Goal: Information Seeking & Learning: Learn about a topic

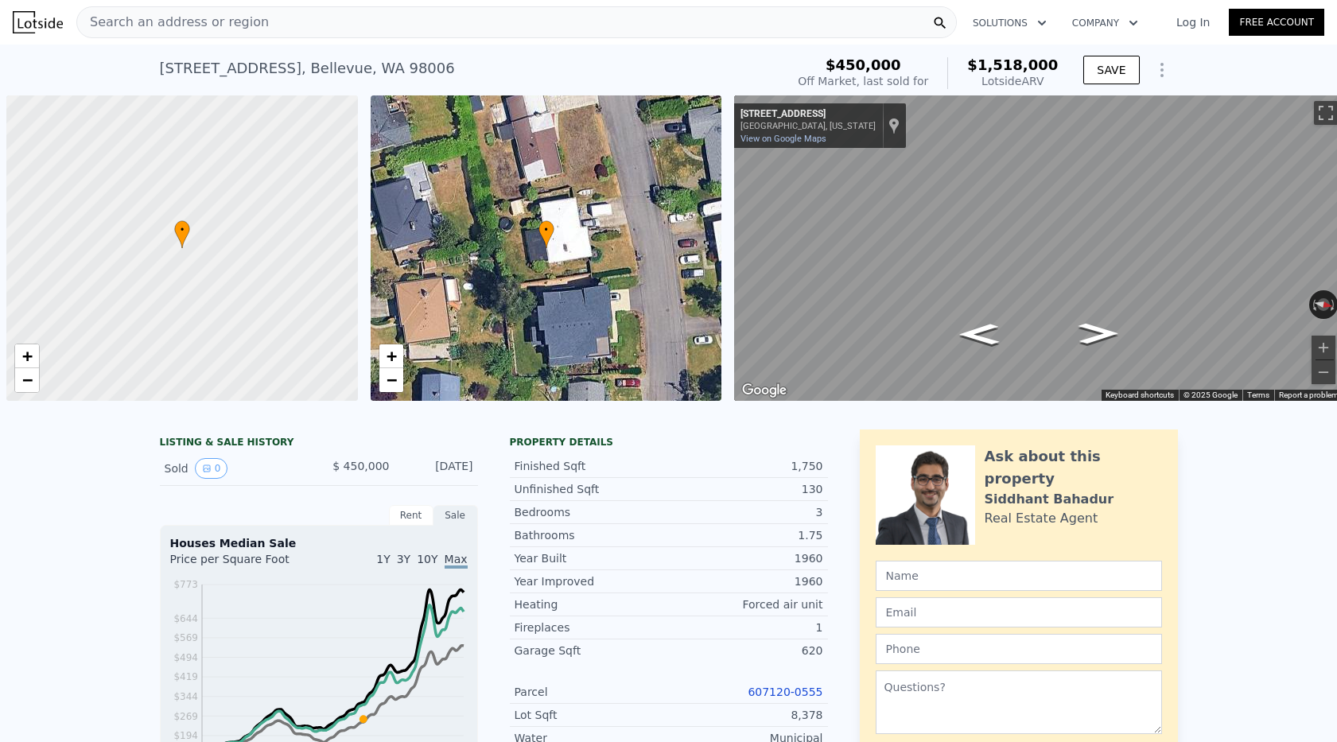
scroll to position [0, 6]
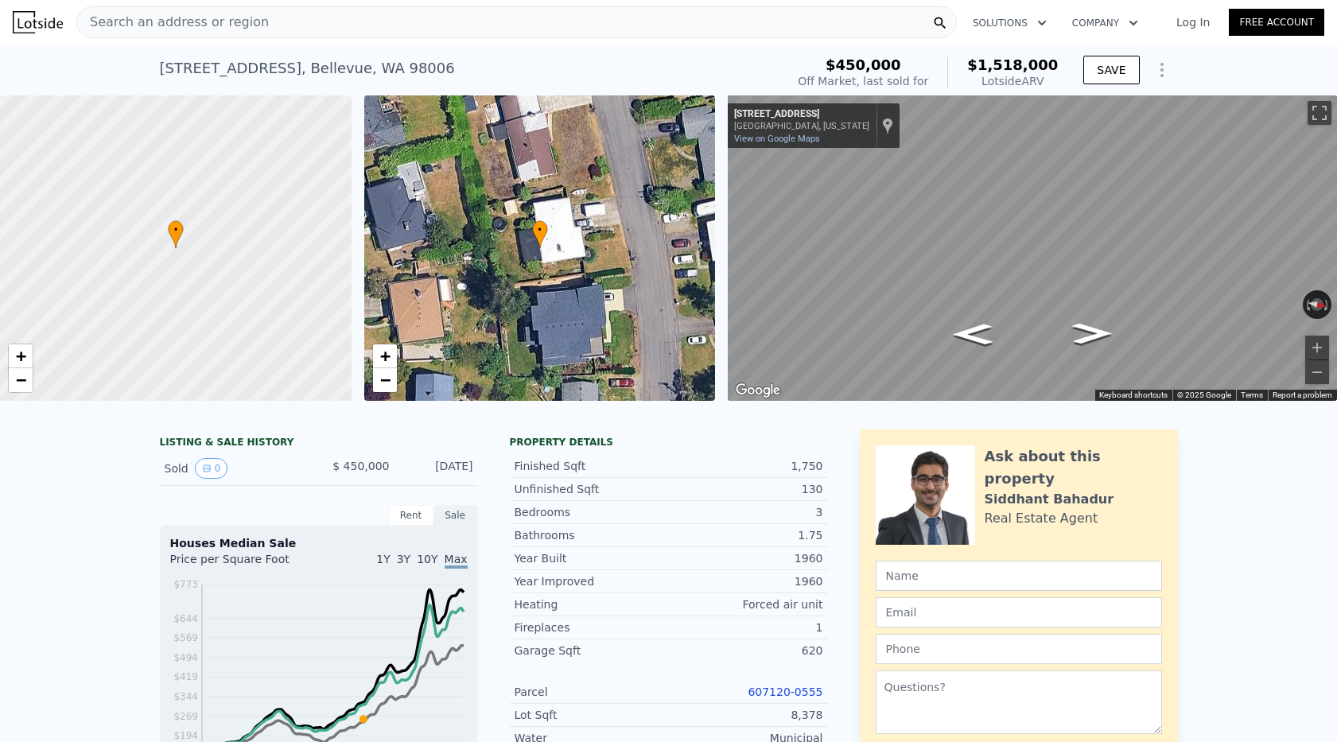
click at [240, 18] on span "Search an address or region" at bounding box center [173, 22] width 192 height 19
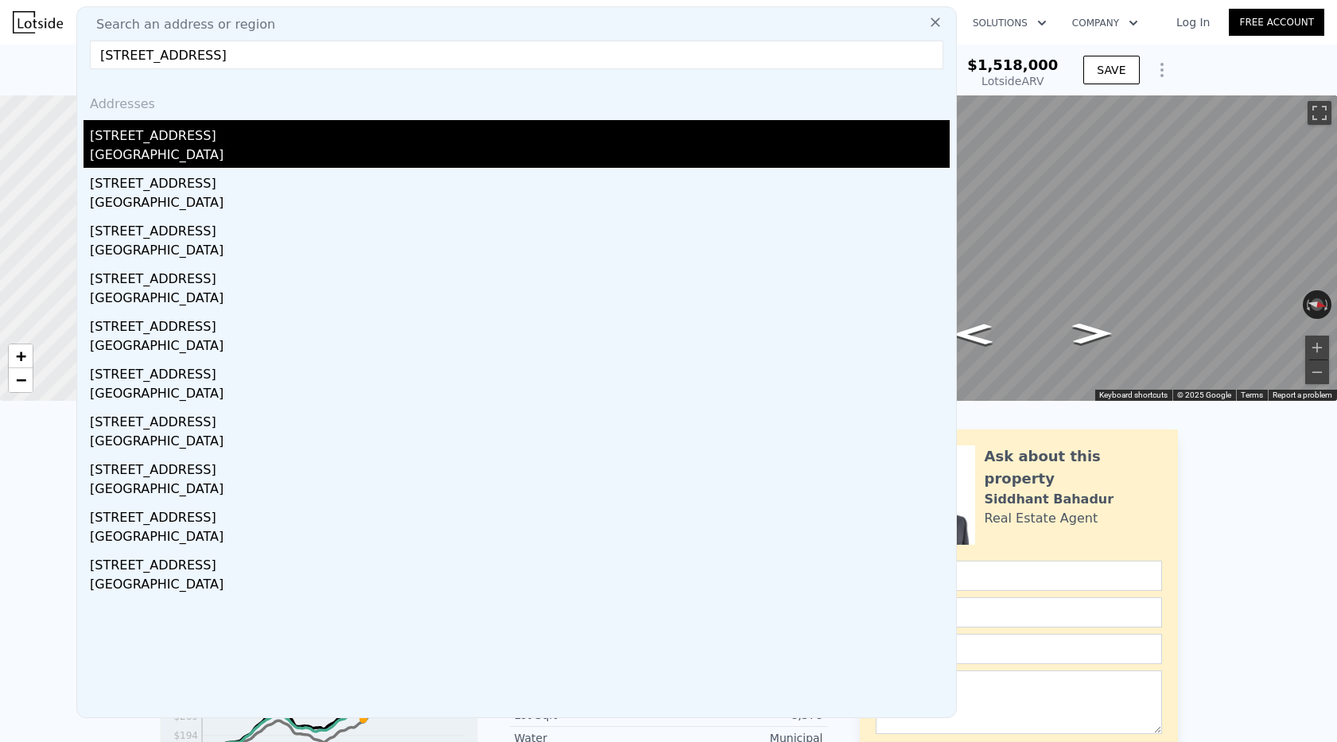
type input "[STREET_ADDRESS]"
click at [221, 157] on div "[GEOGRAPHIC_DATA]" at bounding box center [520, 157] width 860 height 22
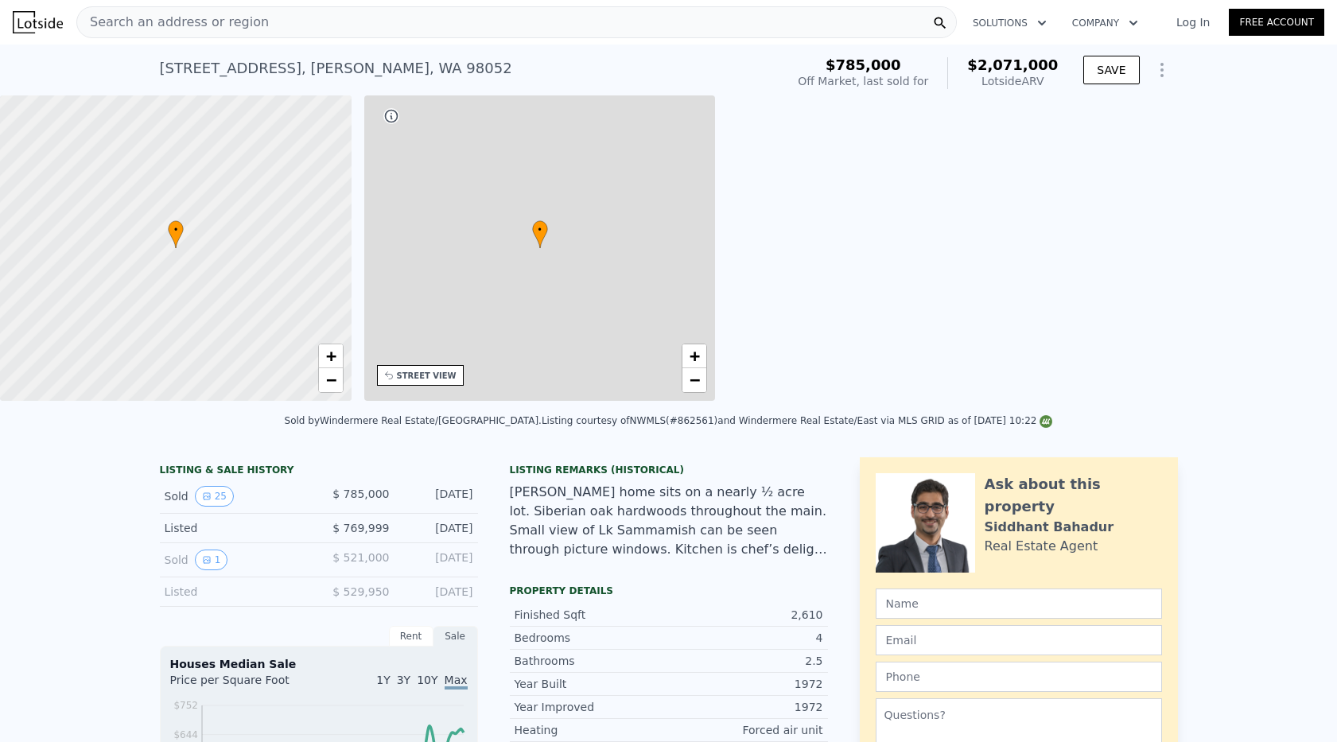
type input "$ 2,071,000"
type input "4"
type input "2.25"
type input "2060"
type input "3315"
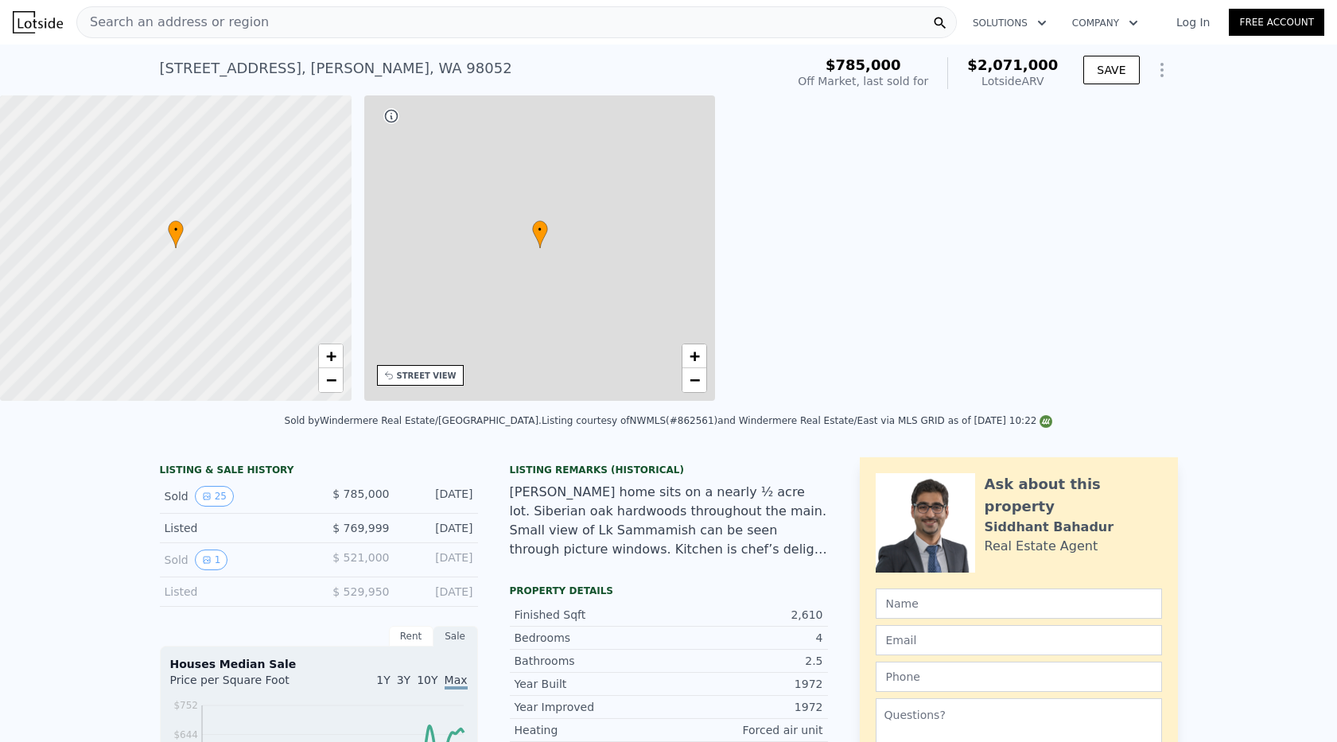
type input "11176"
type input "13865"
type input "$ 1,027,508"
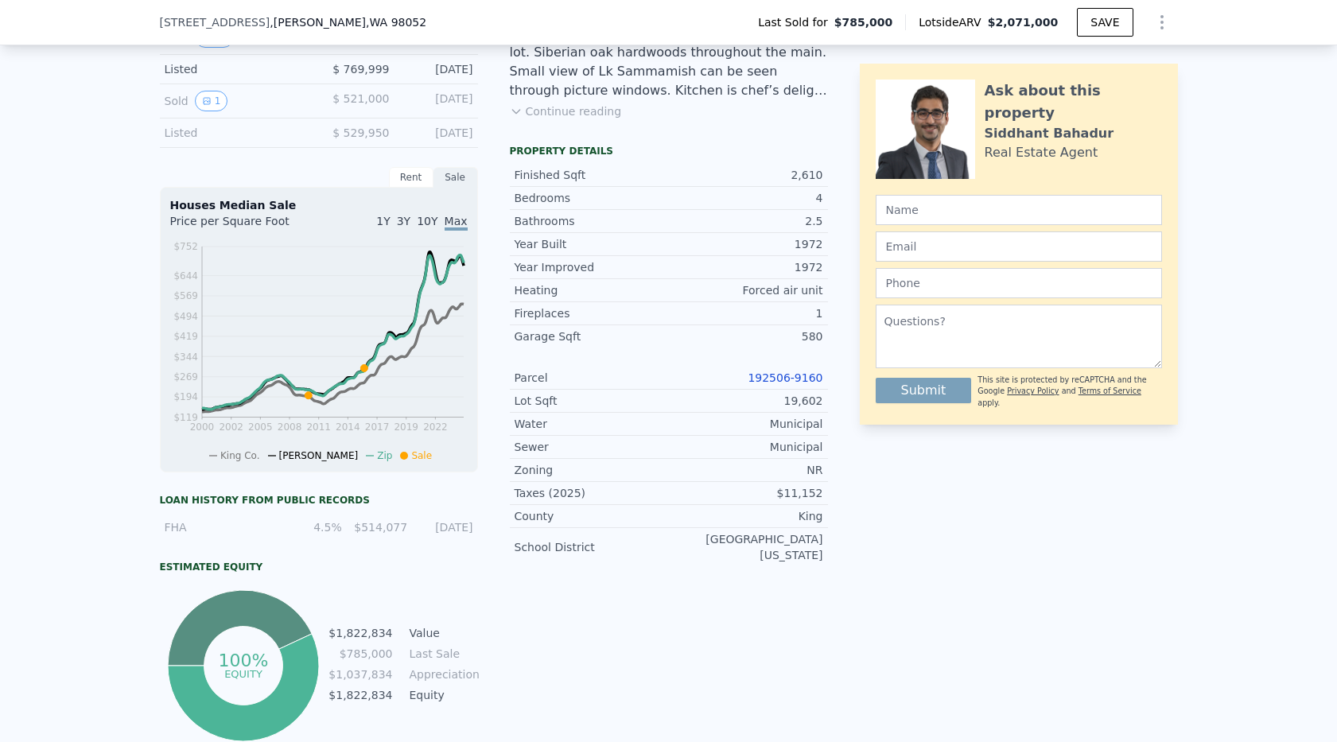
scroll to position [450, 0]
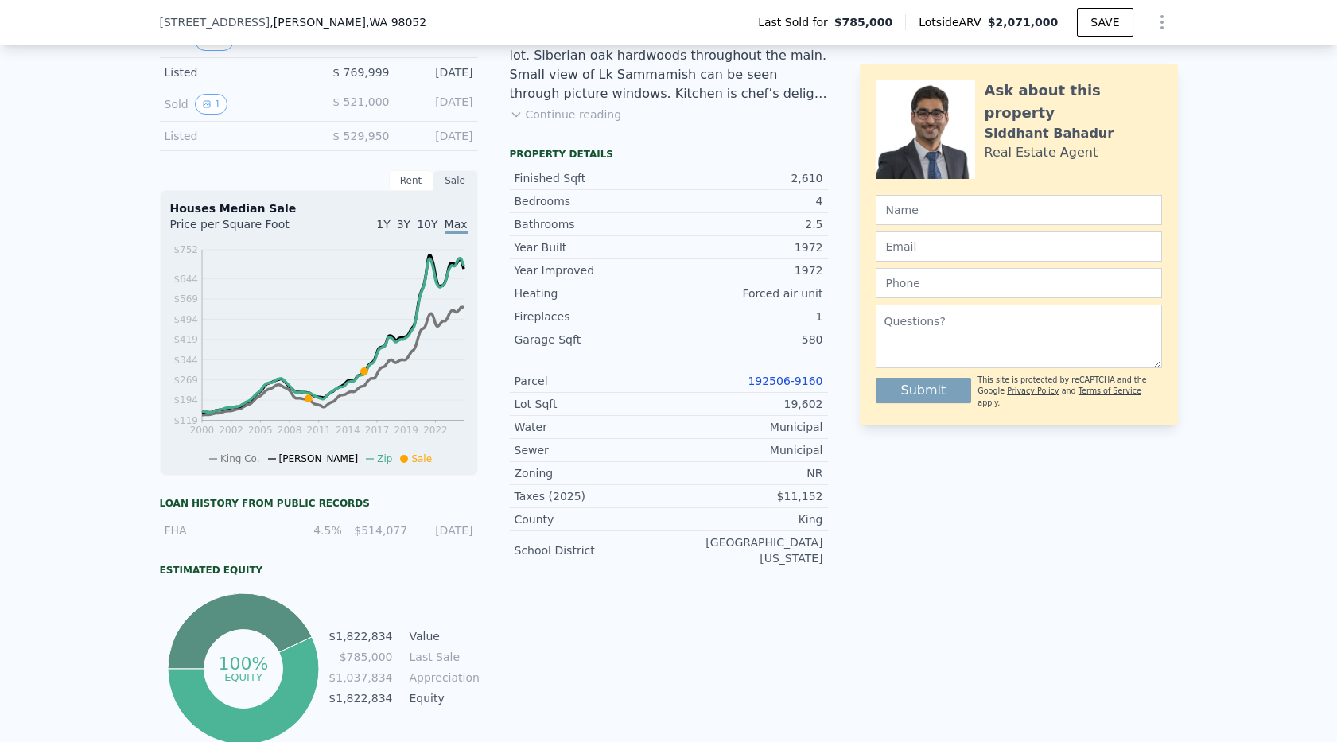
click at [789, 375] on link "192506-9160" at bounding box center [785, 381] width 75 height 13
